Goal: Information Seeking & Learning: Learn about a topic

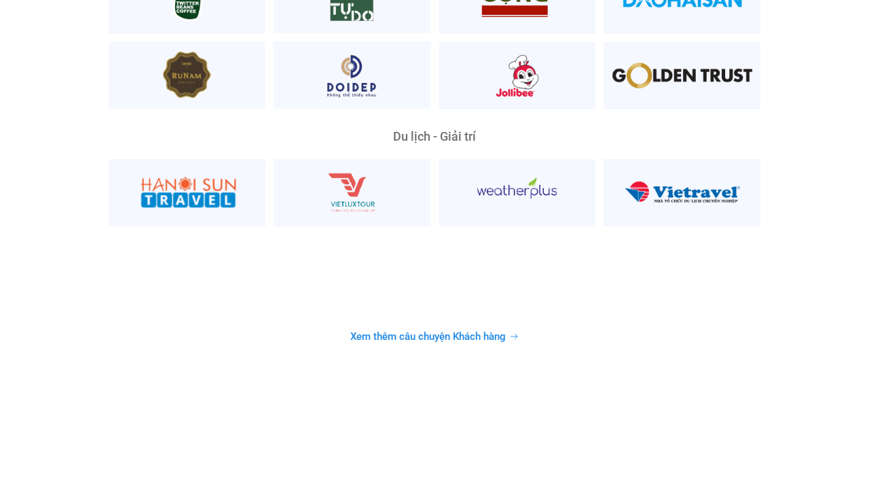
scroll to position [3469, 0]
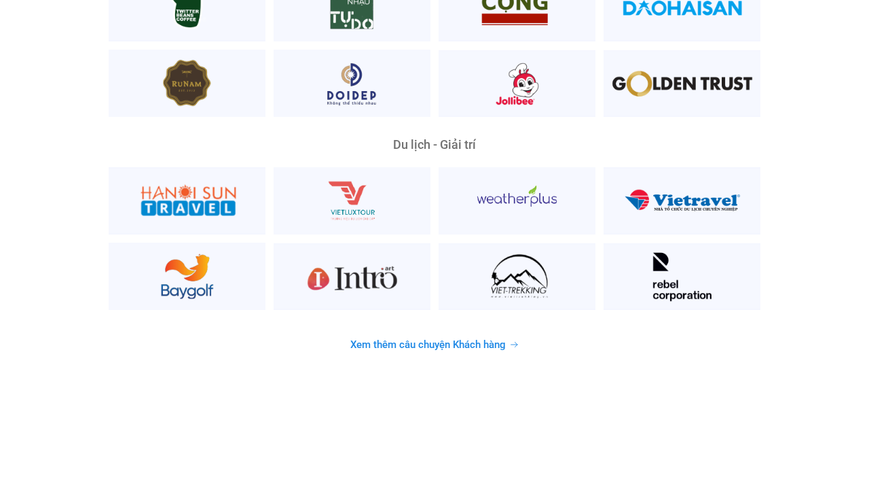
click at [394, 340] on span "Xem thêm câu chuyện Khách hàng" at bounding box center [428, 345] width 156 height 10
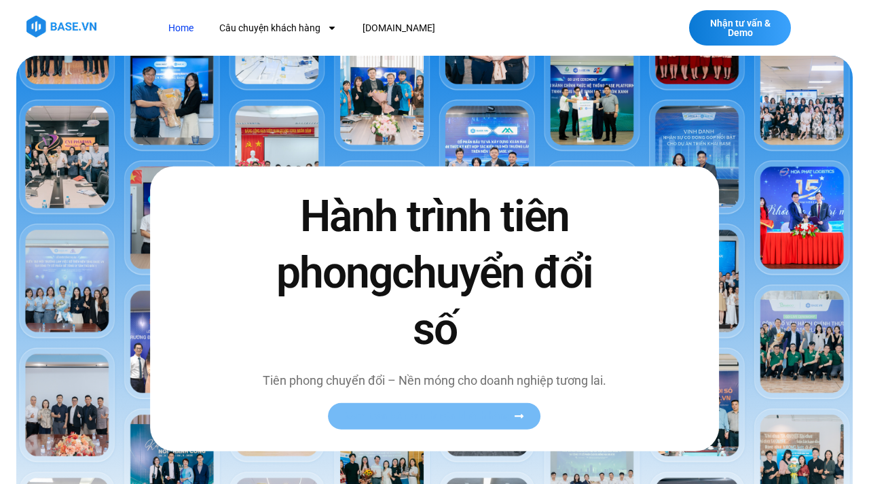
click at [443, 422] on link "Xem toàn bộ câu chuyện khách hàng" at bounding box center [435, 416] width 213 height 26
click at [487, 411] on span "Xem toàn bộ câu chuyện khách hàng" at bounding box center [428, 416] width 166 height 10
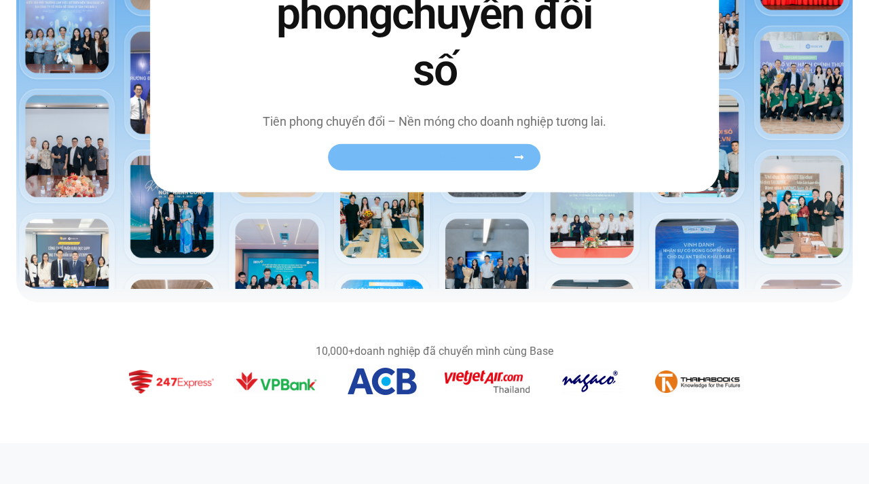
click at [520, 148] on link "Xem toàn bộ câu chuyện khách hàng" at bounding box center [435, 157] width 213 height 26
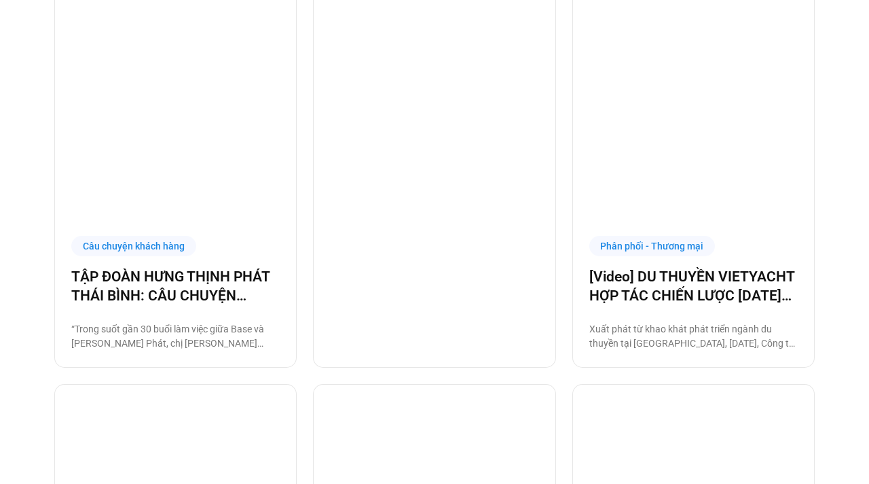
scroll to position [1260, 0]
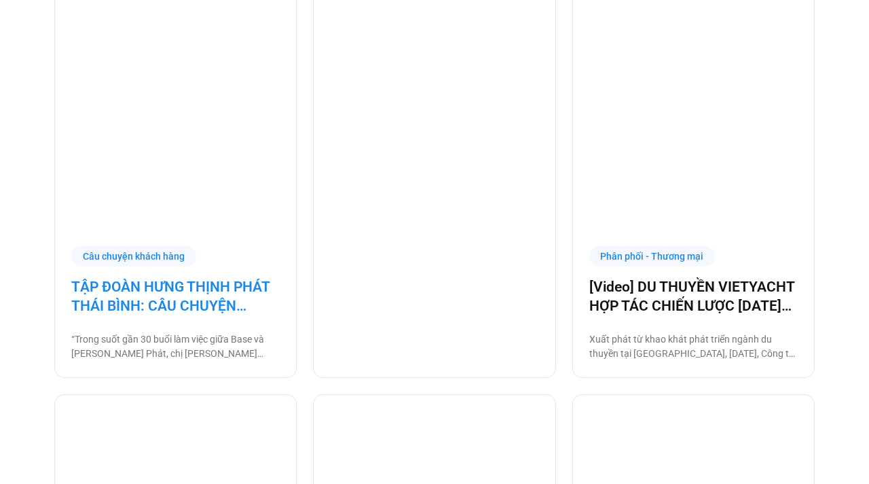
click at [238, 295] on link "TẬP ĐOÀN HƯNG THỊNH PHÁT THÁI BÌNH: CÂU CHUYỆN QUYẾT TÂM TỪ NGƯỜI LÃNH ĐẠO" at bounding box center [175, 296] width 208 height 38
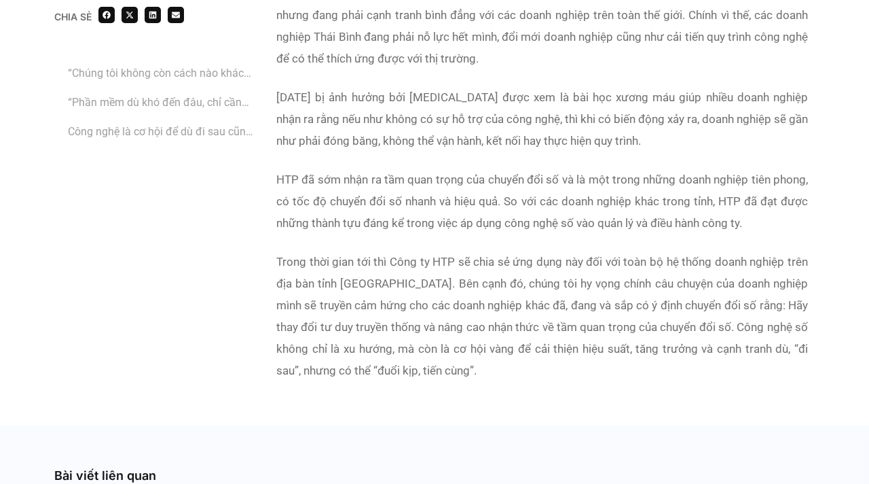
scroll to position [5596, 0]
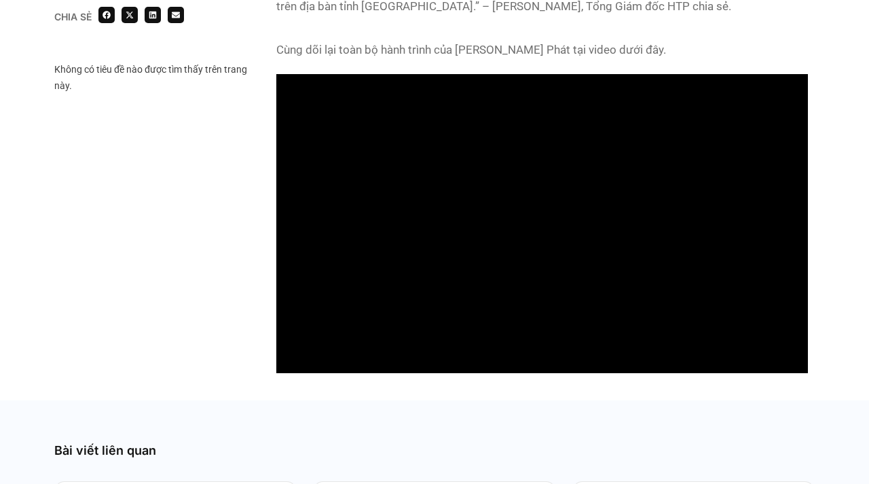
scroll to position [1181, 0]
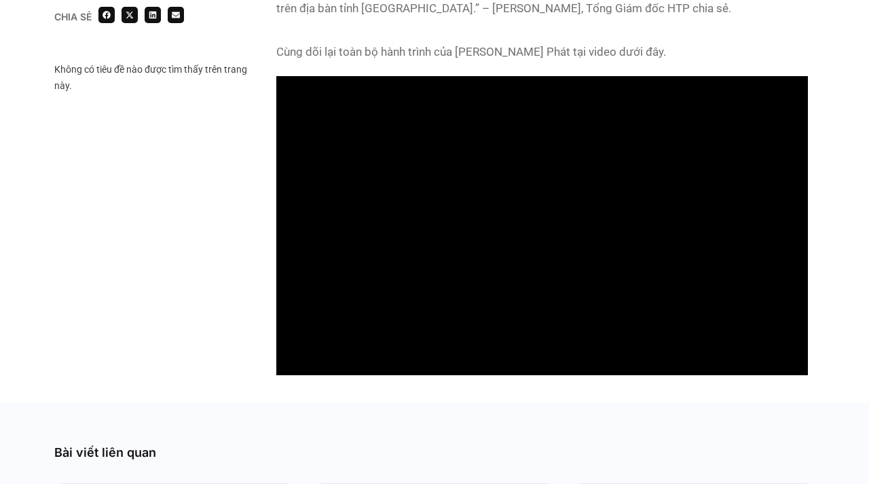
click at [761, 380] on div at bounding box center [542, 225] width 545 height 312
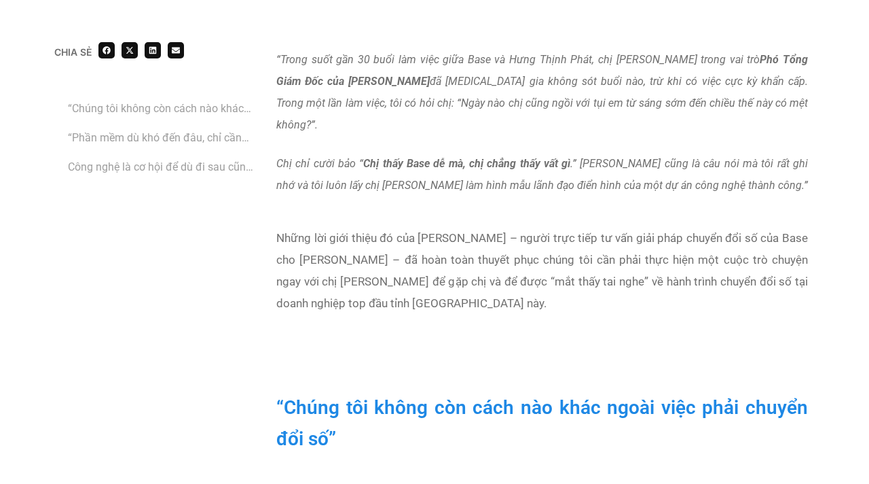
scroll to position [839, 0]
